Goal: Navigation & Orientation: Find specific page/section

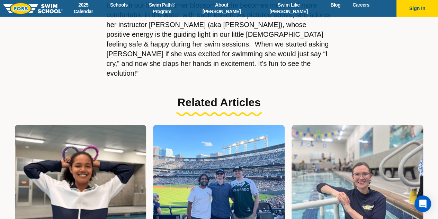
scroll to position [381, 0]
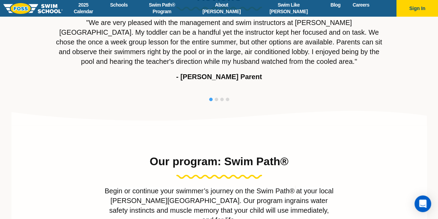
scroll to position [589, 0]
